Goal: Find specific page/section: Find specific page/section

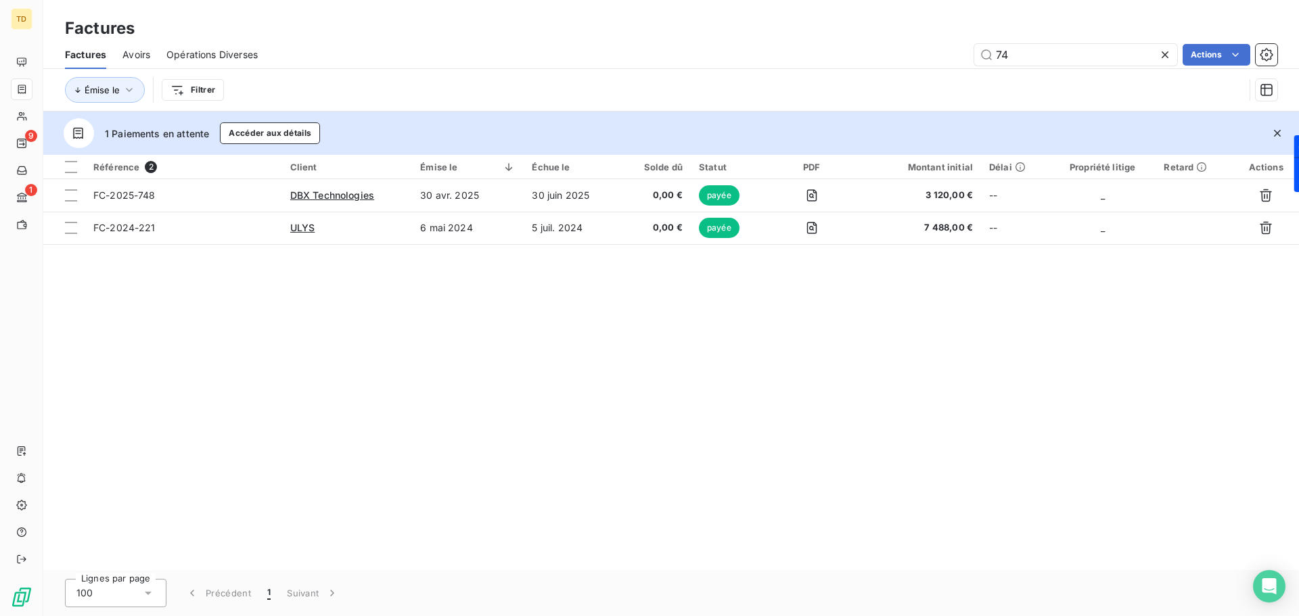
type input "7"
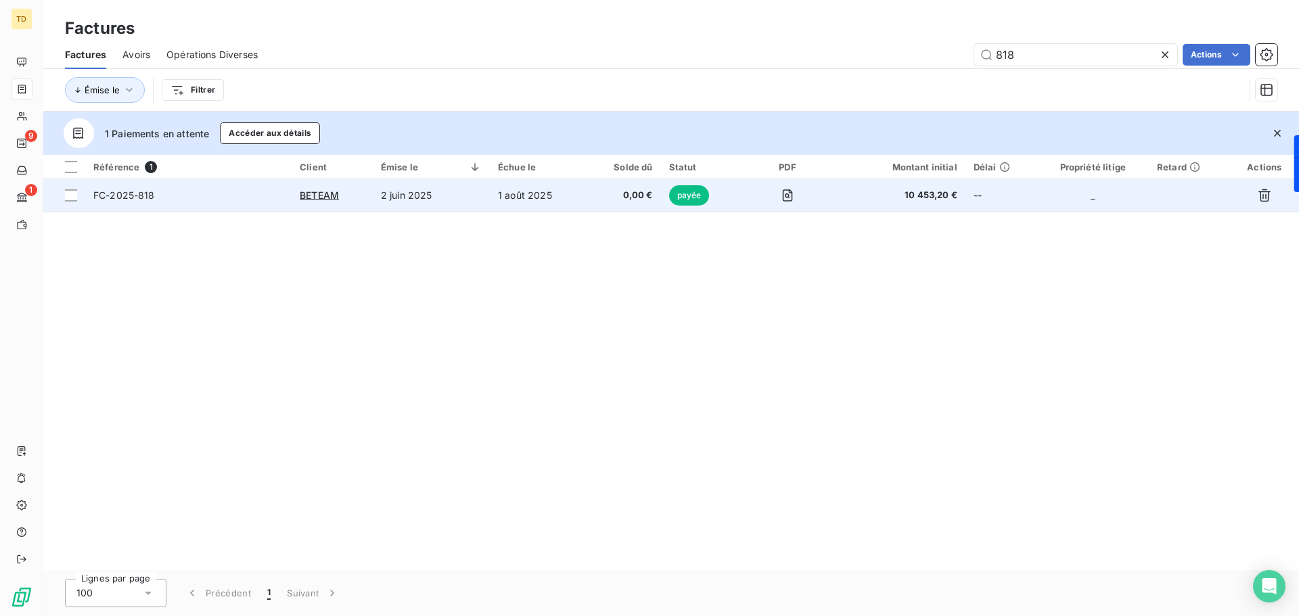
type input "818"
click at [432, 193] on td "2 juin 2025" at bounding box center [431, 195] width 117 height 32
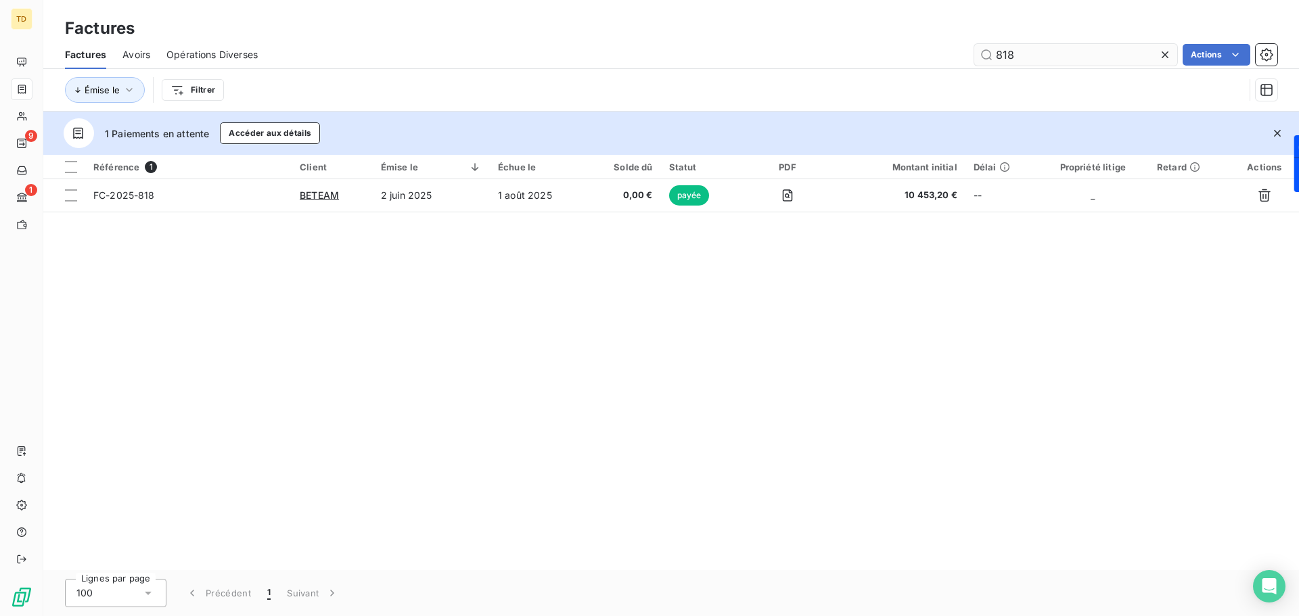
click at [986, 57] on input "818" at bounding box center [1075, 55] width 203 height 22
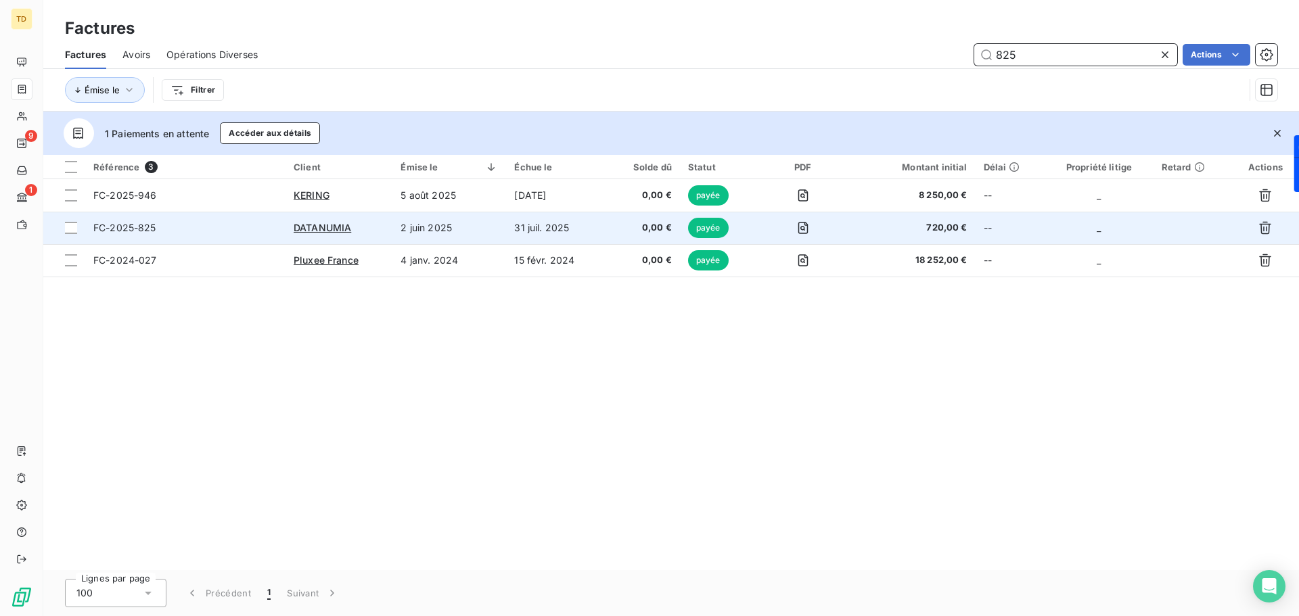
type input "825"
click at [491, 223] on td "2 juin 2025" at bounding box center [449, 228] width 114 height 32
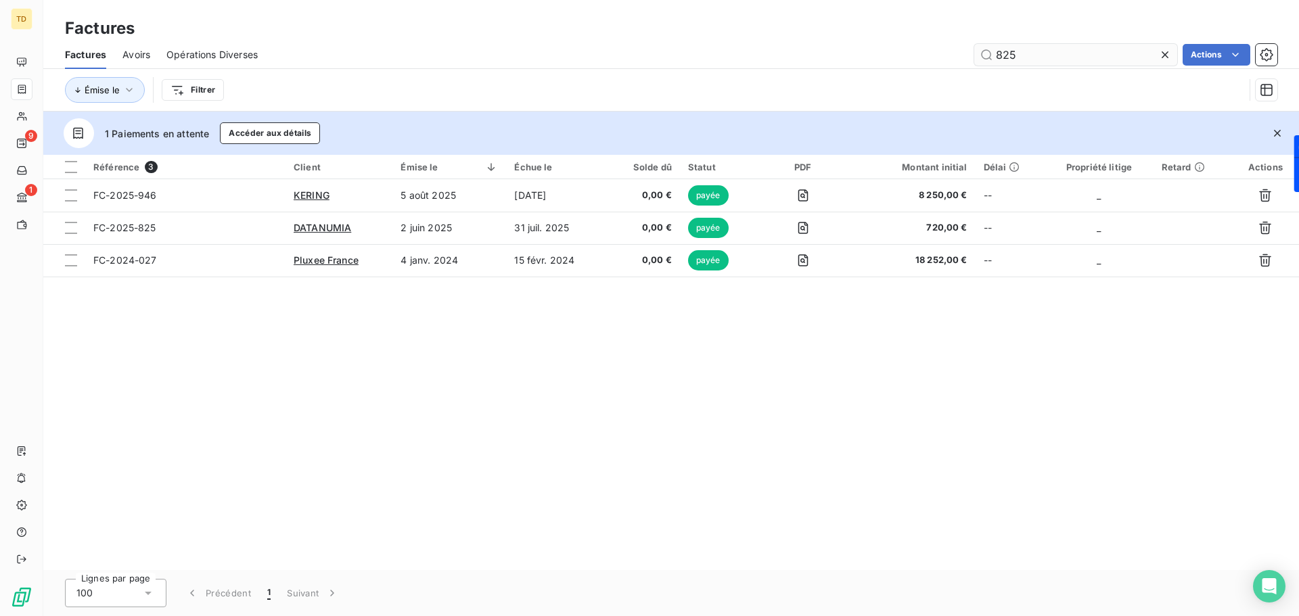
drag, startPoint x: 1054, startPoint y: 58, endPoint x: 986, endPoint y: 56, distance: 67.7
click at [986, 56] on input "825" at bounding box center [1075, 55] width 203 height 22
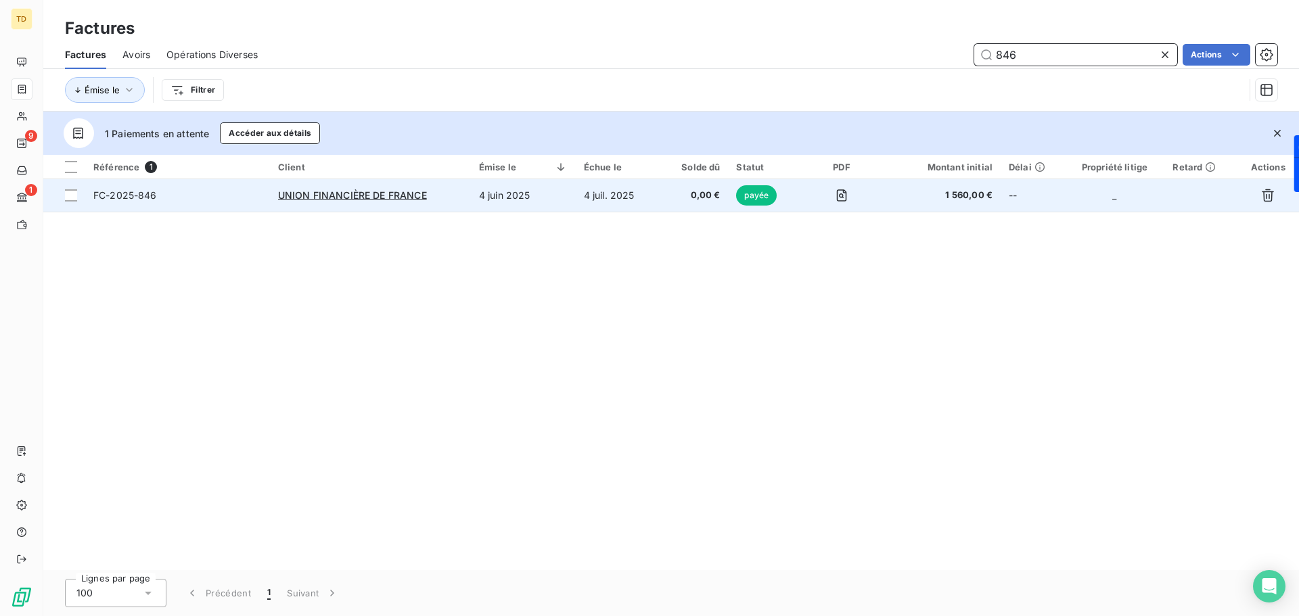
type input "846"
click at [479, 189] on td "4 juin 2025" at bounding box center [523, 195] width 105 height 32
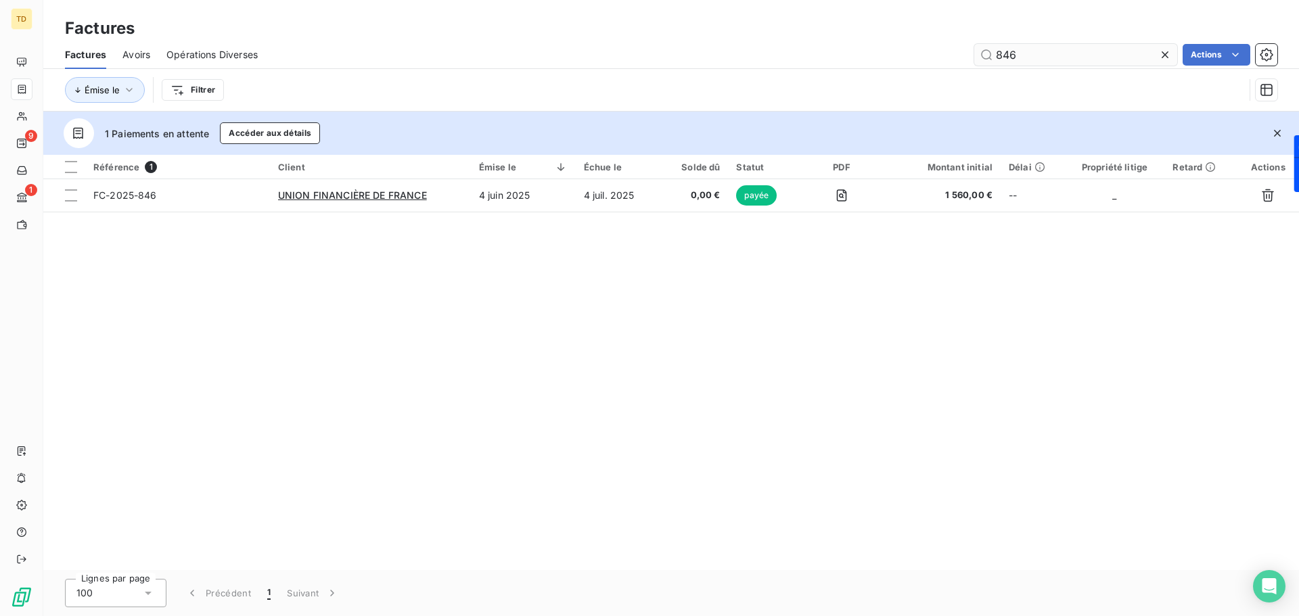
drag, startPoint x: 1028, startPoint y: 51, endPoint x: 986, endPoint y: 51, distance: 42.6
click at [986, 51] on input "846" at bounding box center [1075, 55] width 203 height 22
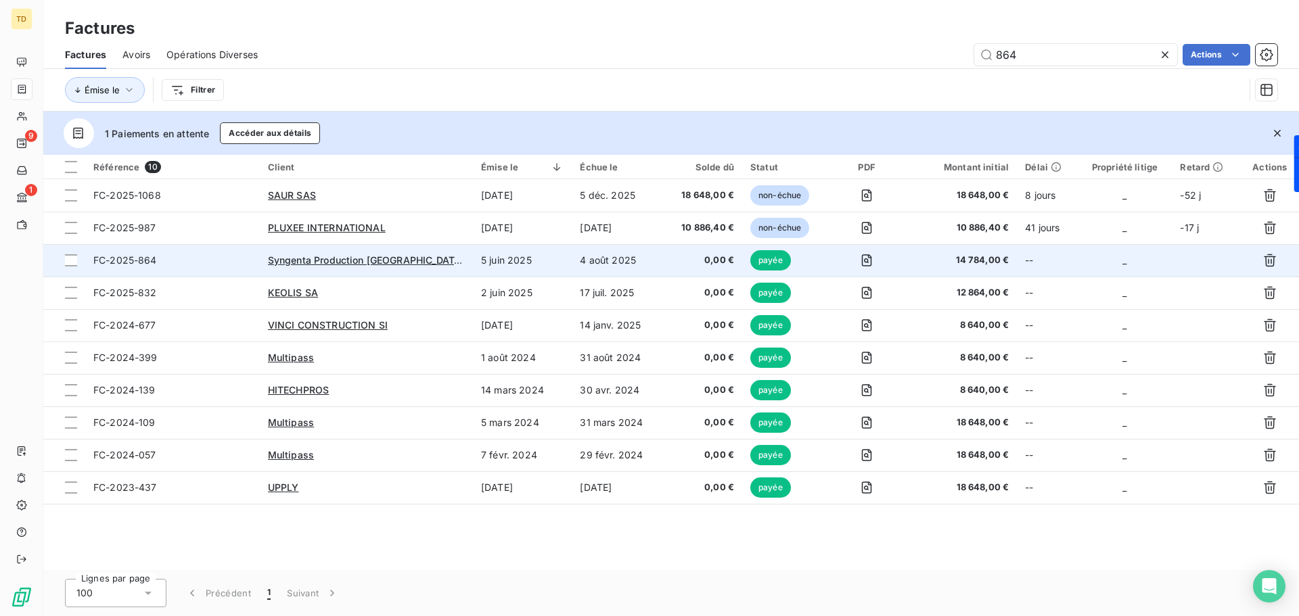
type input "864"
click at [537, 264] on td "5 juin 2025" at bounding box center [522, 260] width 99 height 32
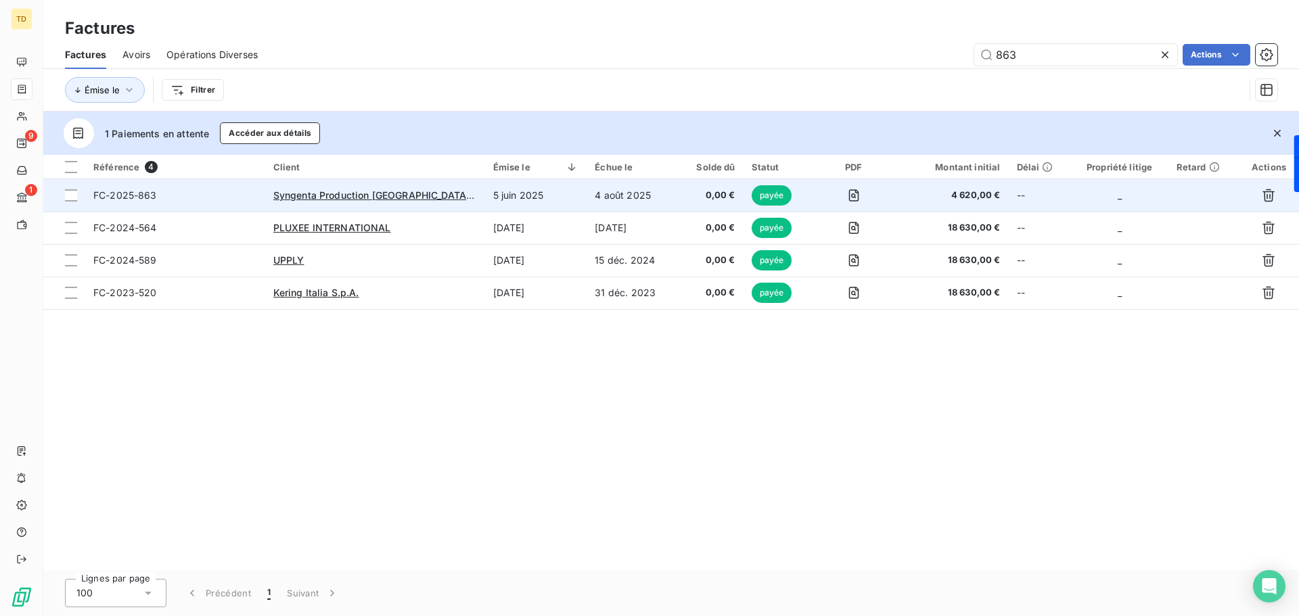
type input "863"
click at [468, 198] on td "Syngenta Production [GEOGRAPHIC_DATA] SAS" at bounding box center [375, 195] width 220 height 32
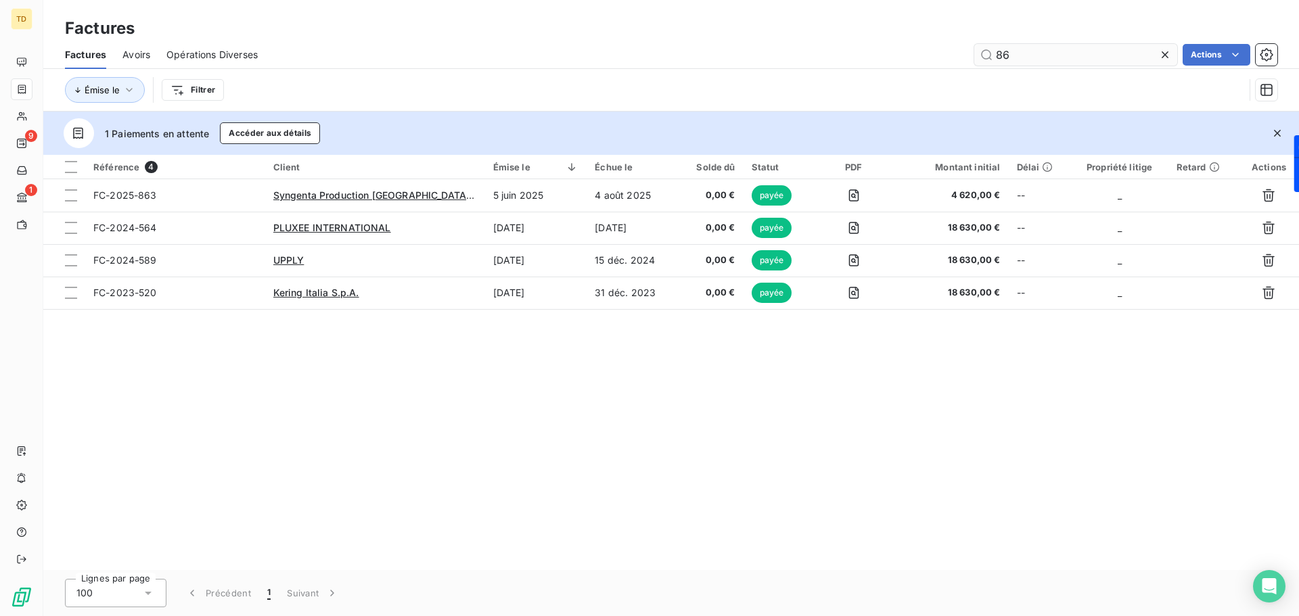
type input "8"
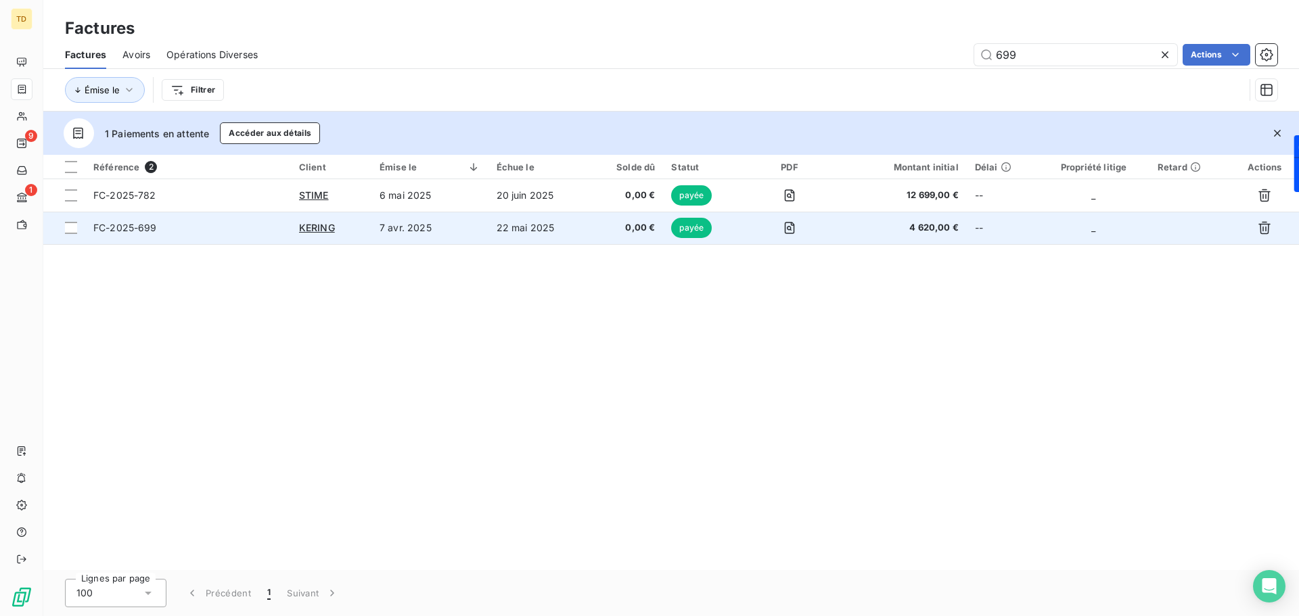
type input "699"
click at [470, 233] on td "7 avr. 2025" at bounding box center [429, 228] width 117 height 32
